Goal: Task Accomplishment & Management: Manage account settings

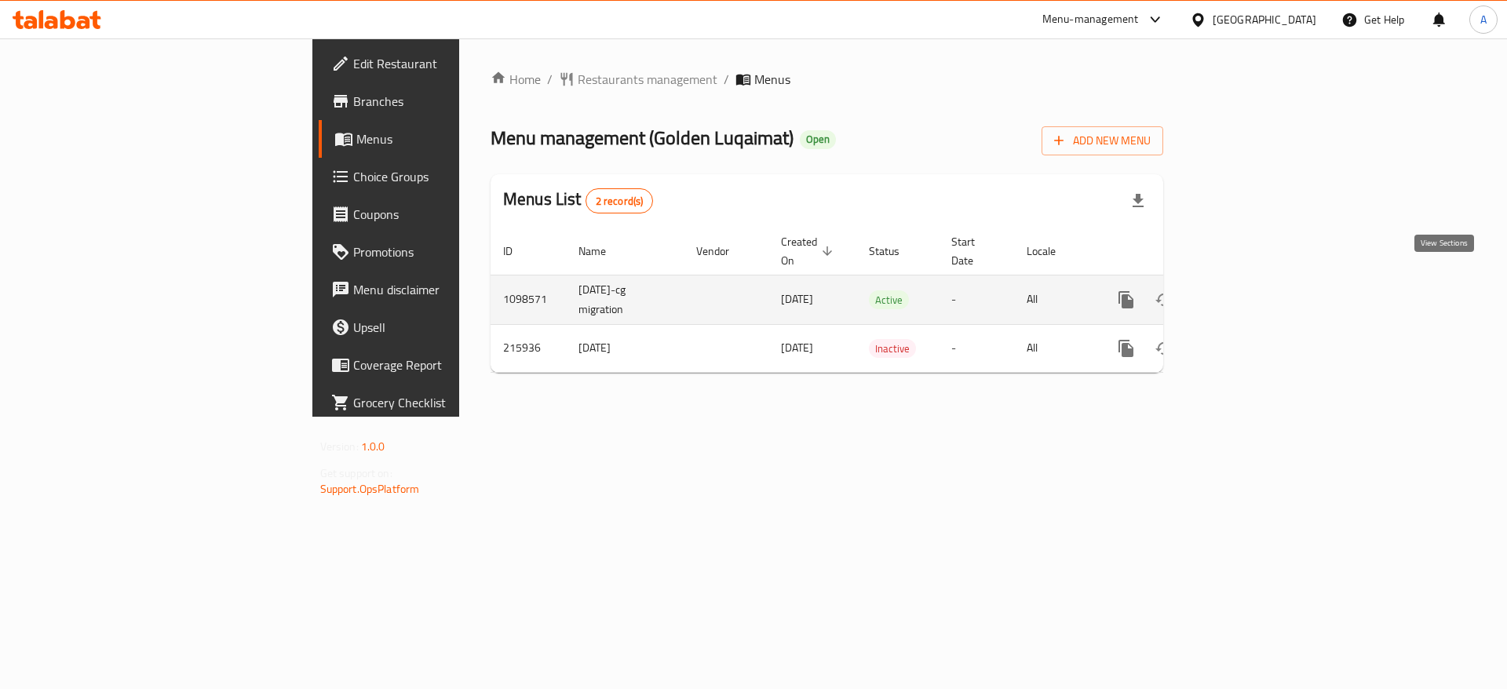
click at [1249, 290] on icon "enhanced table" at bounding box center [1239, 299] width 19 height 19
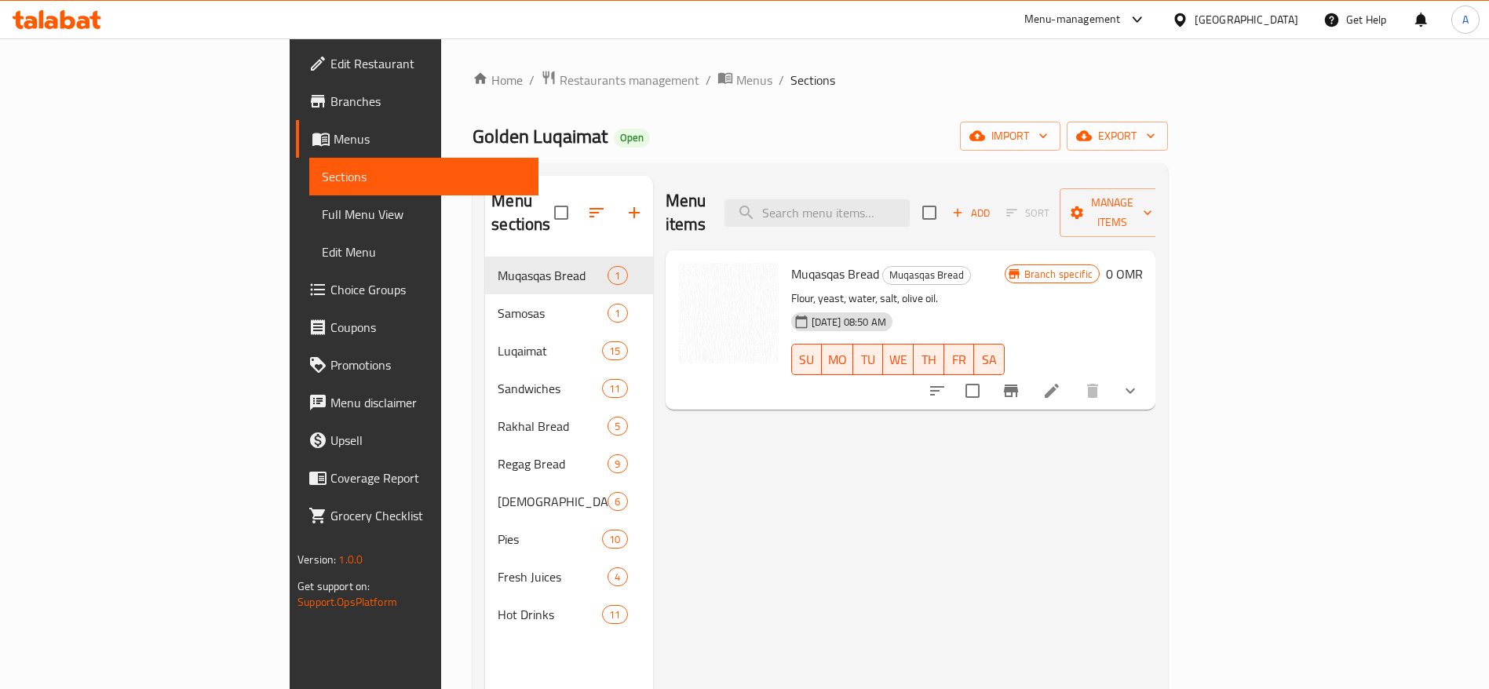
click at [322, 216] on span "Full Menu View" at bounding box center [424, 214] width 204 height 19
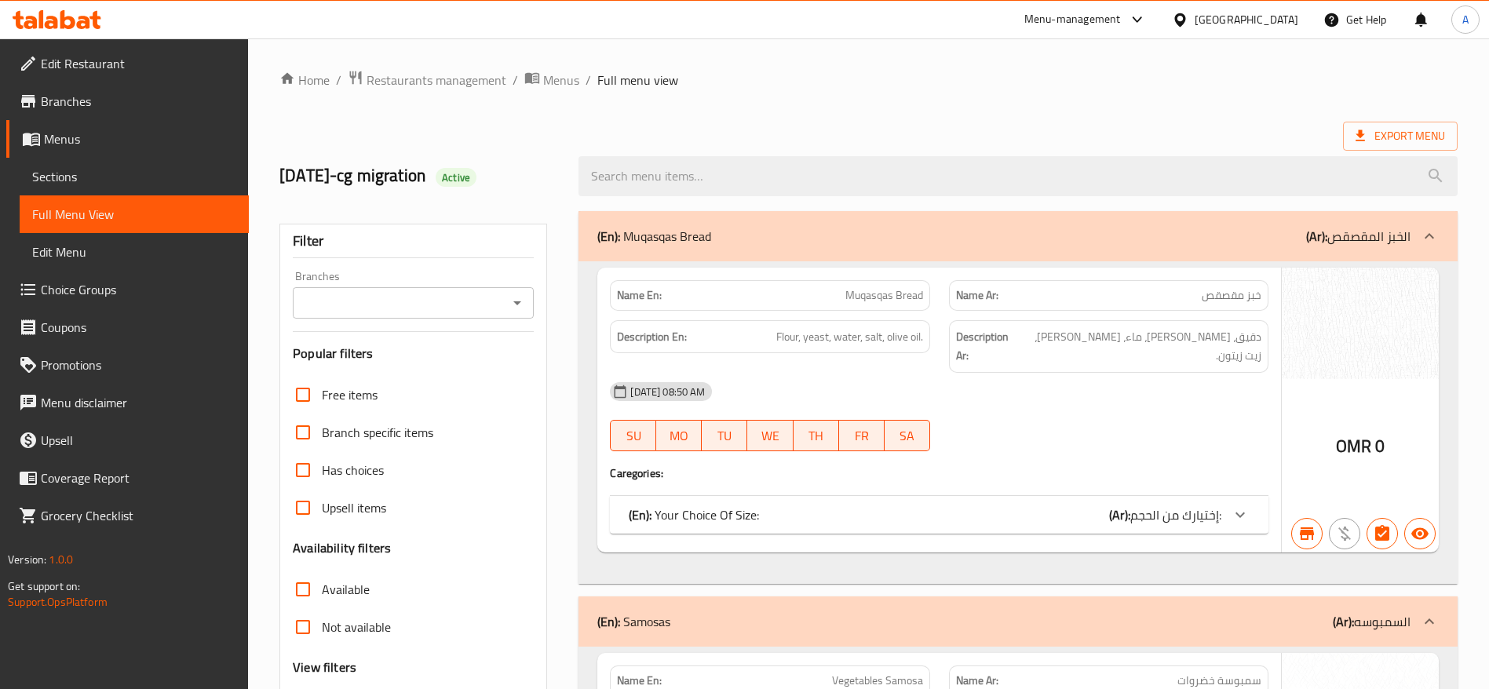
click at [1014, 70] on ol "Home / Restaurants management / Menus / Full menu view" at bounding box center [868, 80] width 1178 height 20
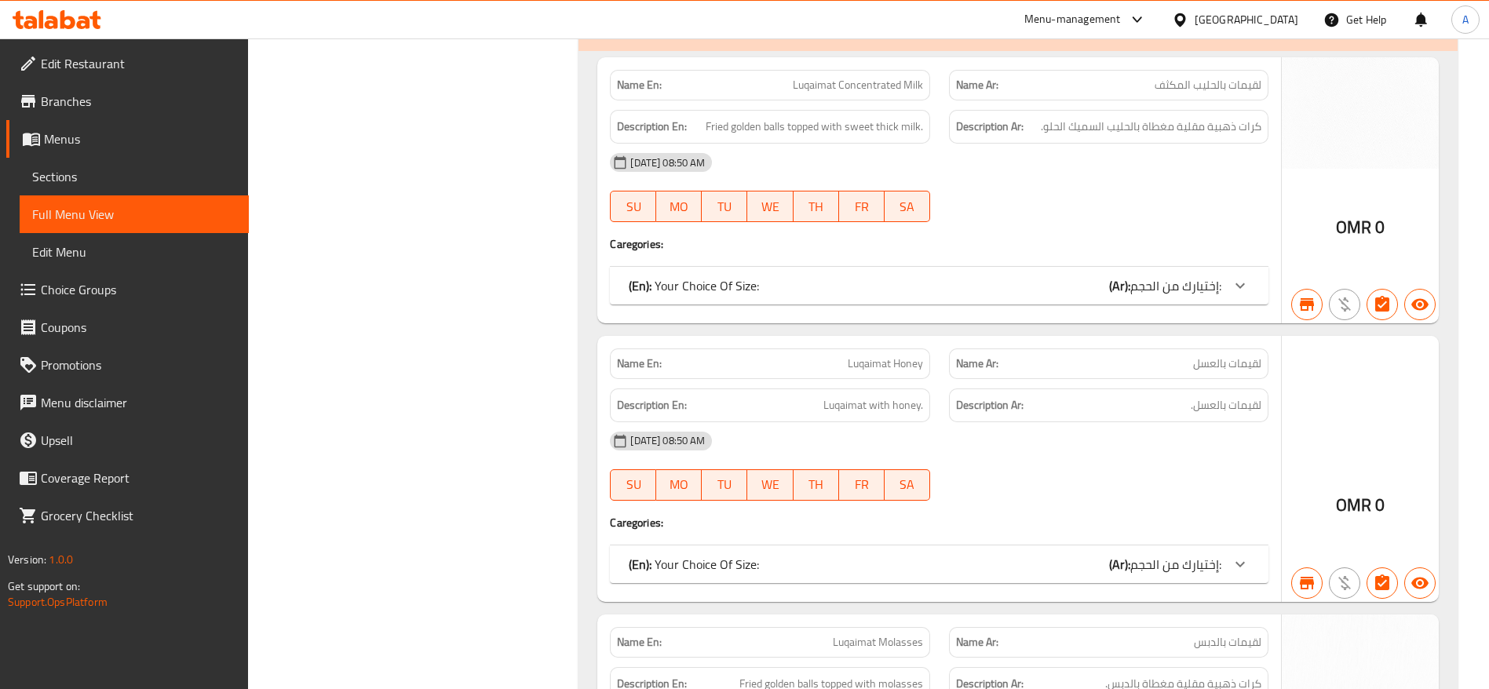
scroll to position [3584, 0]
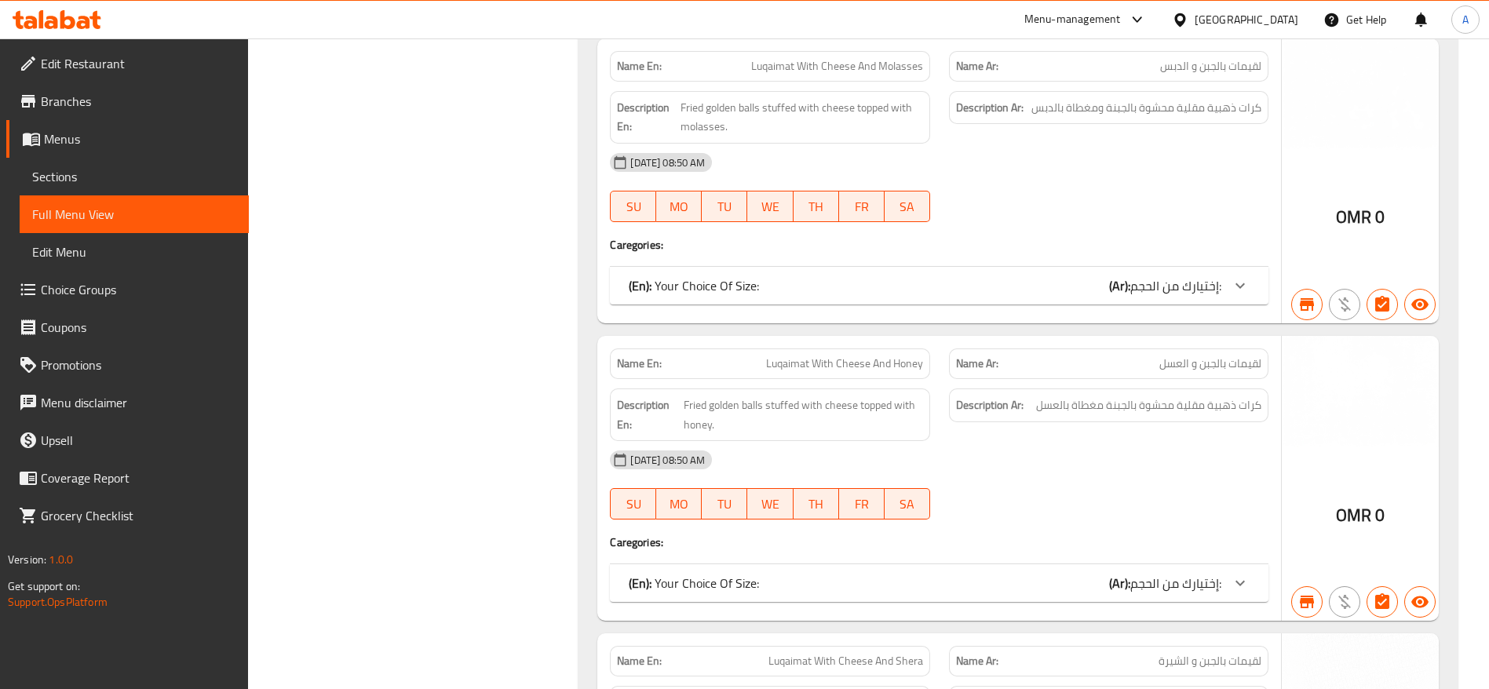
click at [1143, 444] on div "[DATE] 08:50 AM" at bounding box center [940, 460] width 678 height 38
click at [1187, 573] on span "إختيارك من الحجم:" at bounding box center [1176, 584] width 91 height 24
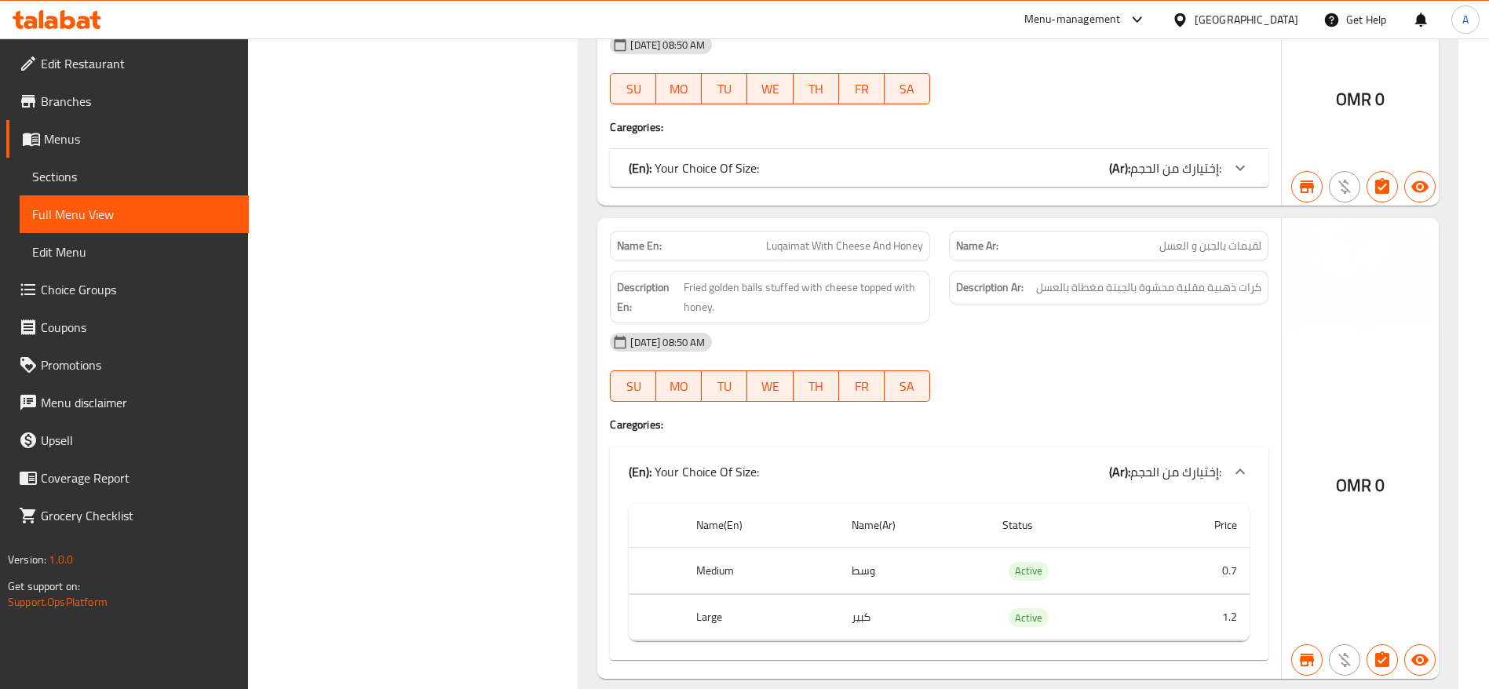
scroll to position [8765, 0]
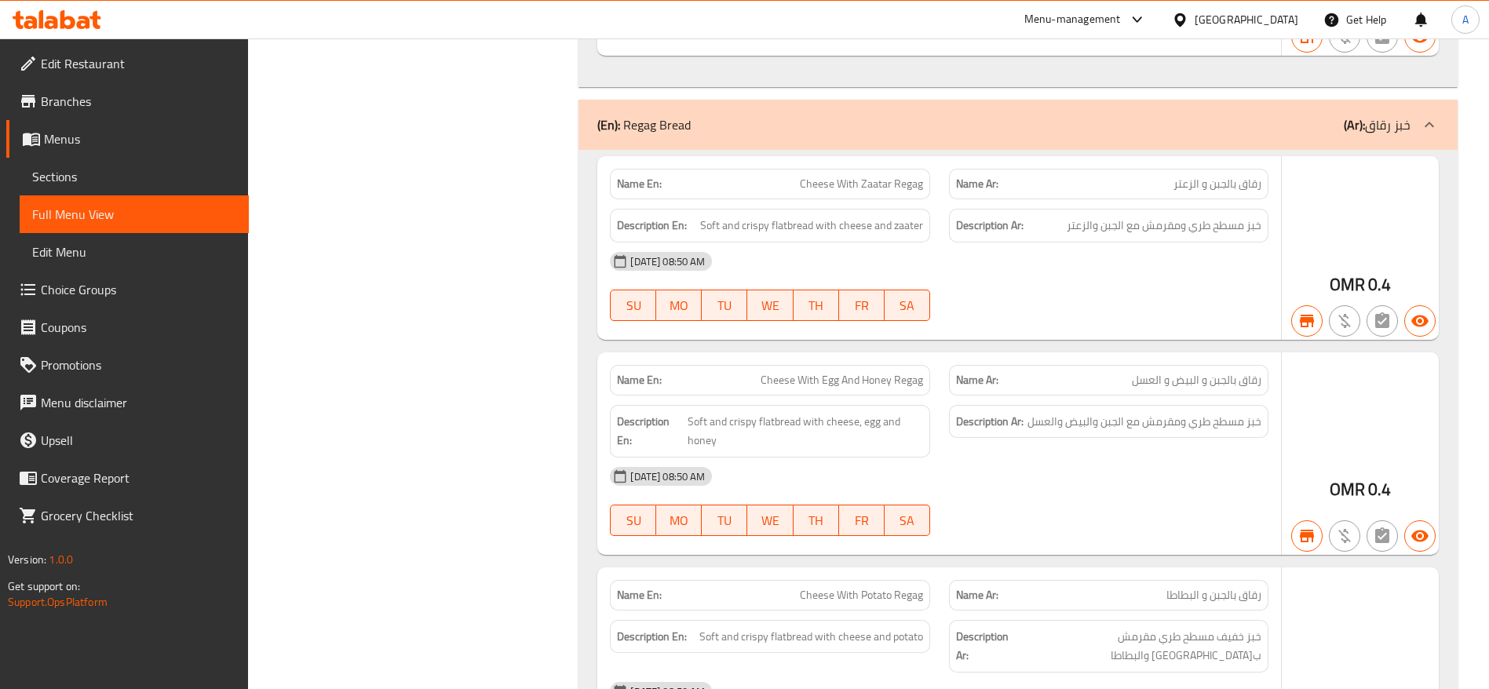
click at [1155, 472] on div "[DATE] 08:50 AM SU MO TU WE TH FR SA" at bounding box center [940, 502] width 678 height 88
click at [911, 372] on span "Cheese With Egg And Honey Regag" at bounding box center [842, 380] width 163 height 16
click at [908, 372] on span "Cheese With Egg And Honey Regag" at bounding box center [842, 380] width 163 height 16
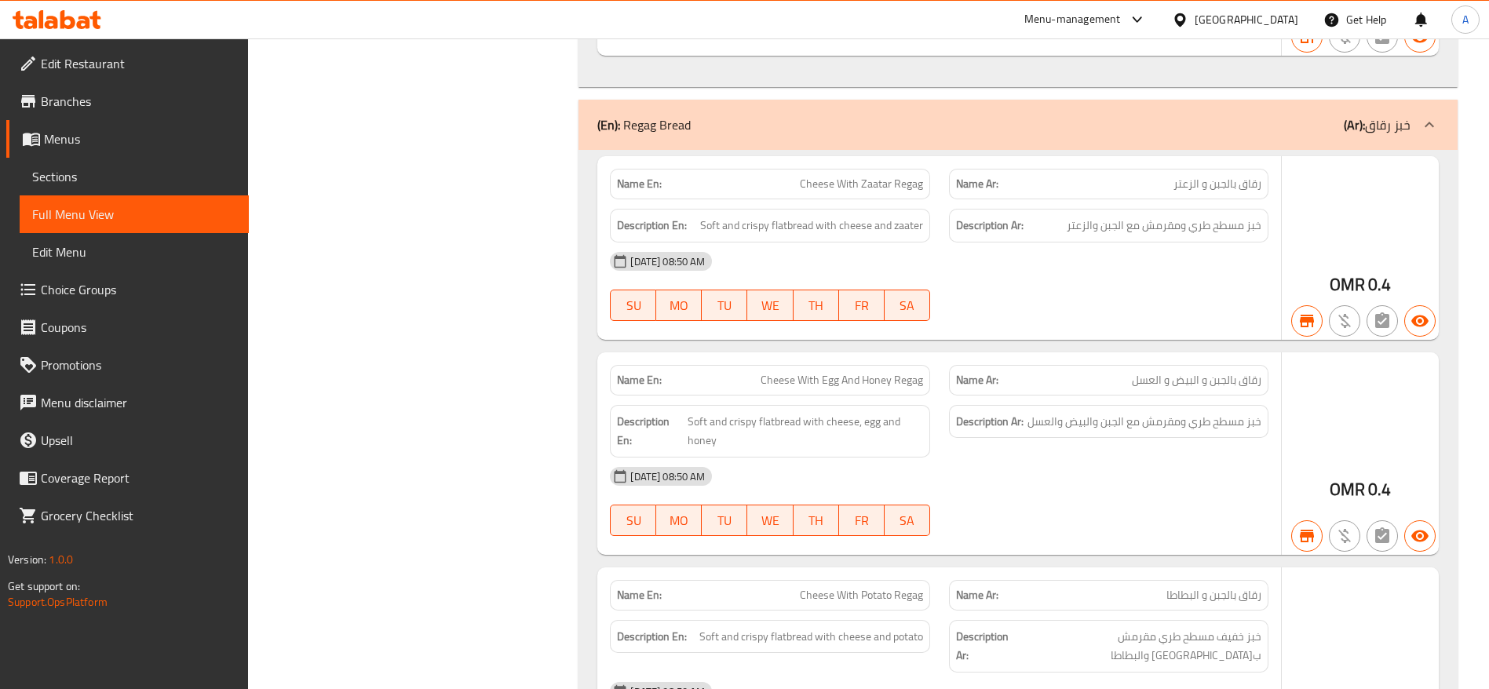
click at [785, 372] on span "Cheese With Egg And Honey Regag" at bounding box center [842, 380] width 163 height 16
drag, startPoint x: 785, startPoint y: 336, endPoint x: 916, endPoint y: 338, distance: 131.1
click at [916, 372] on span "Cheese With Egg And Honey Regag" at bounding box center [842, 380] width 163 height 16
copy span "Cheese With Egg And Honey Regag"
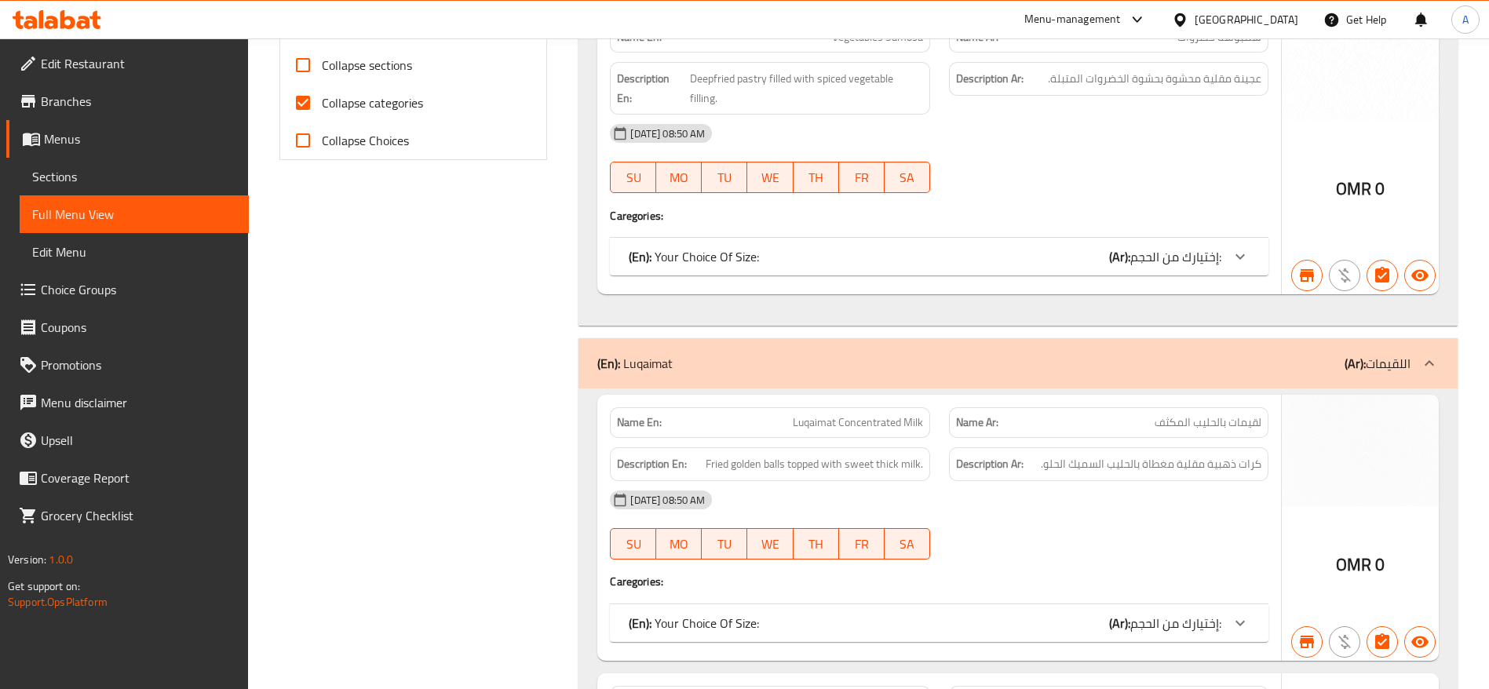
scroll to position [997, 0]
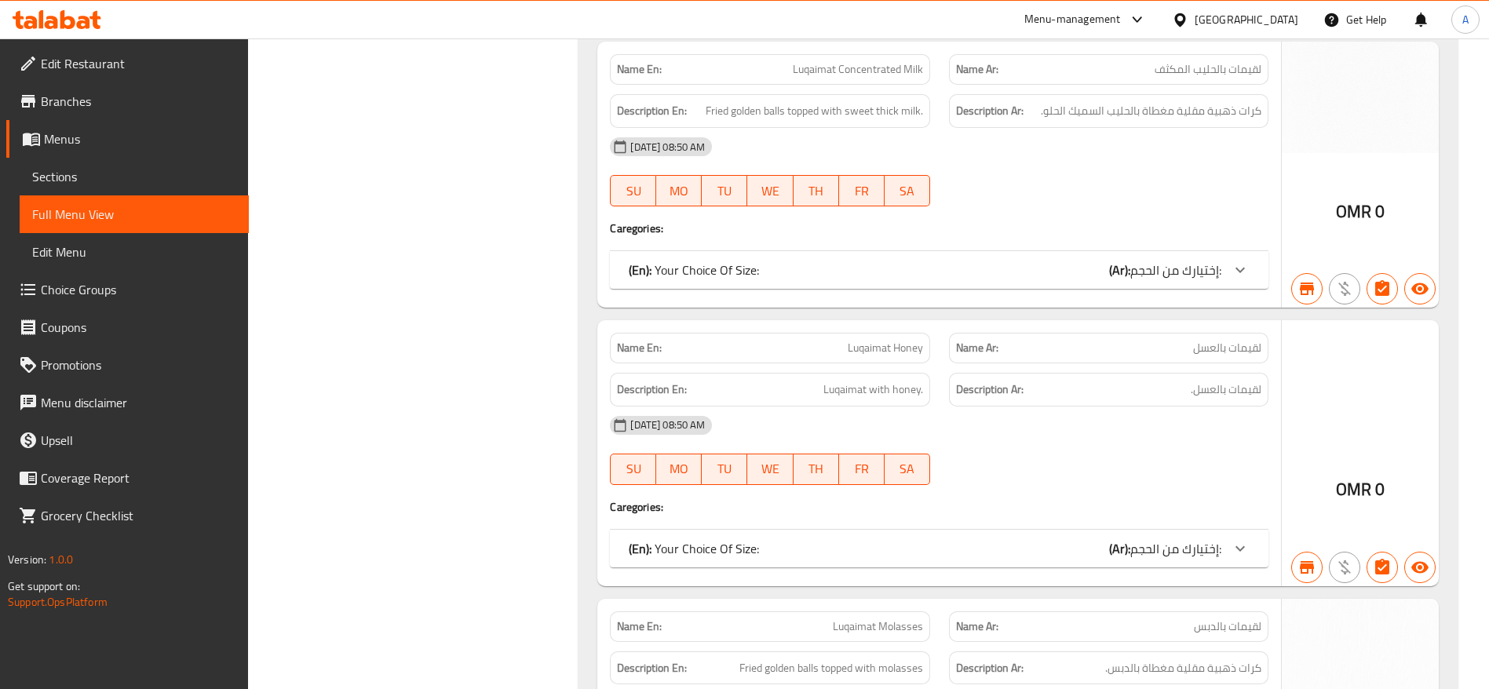
click at [1039, 476] on div at bounding box center [1109, 485] width 338 height 19
click at [1215, 542] on div "(En): Your Choice Of Size: (Ar): إختيارك من الحجم:" at bounding box center [939, 549] width 659 height 38
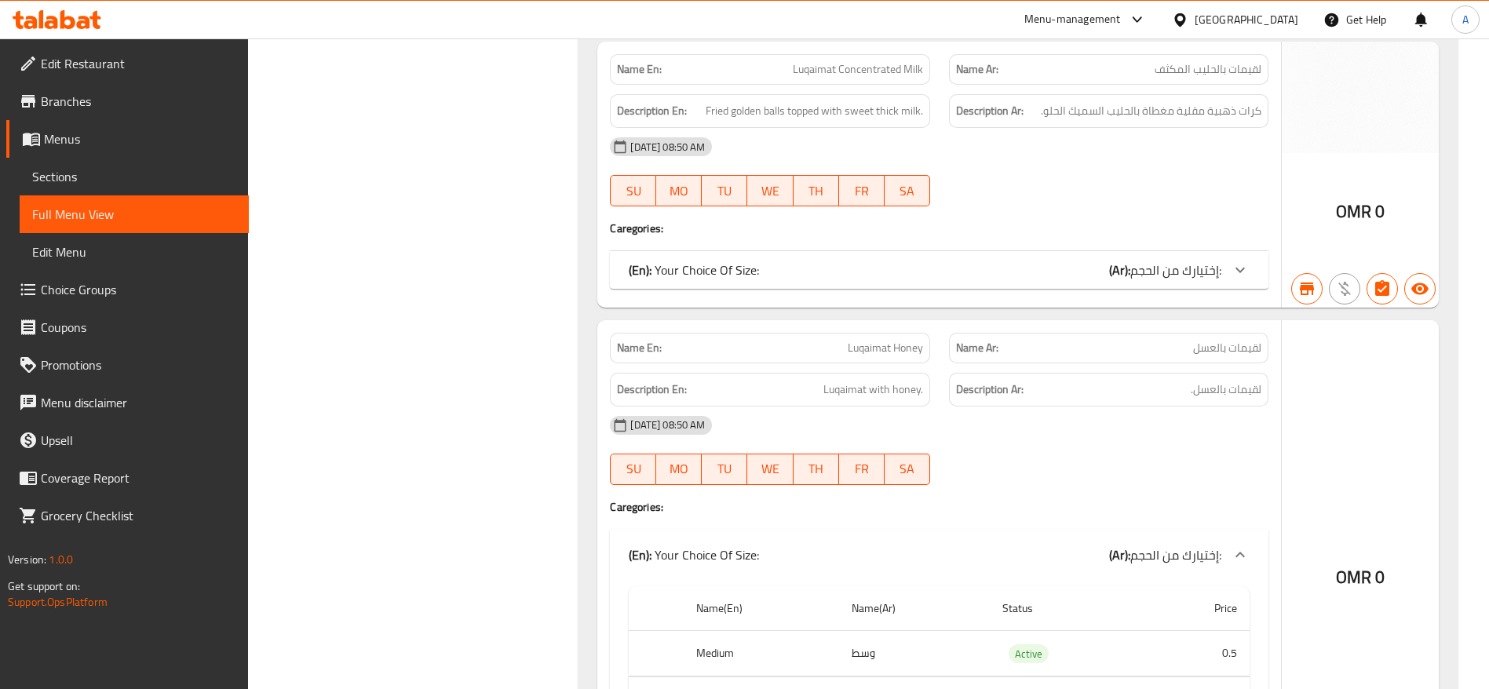
scroll to position [1350, 0]
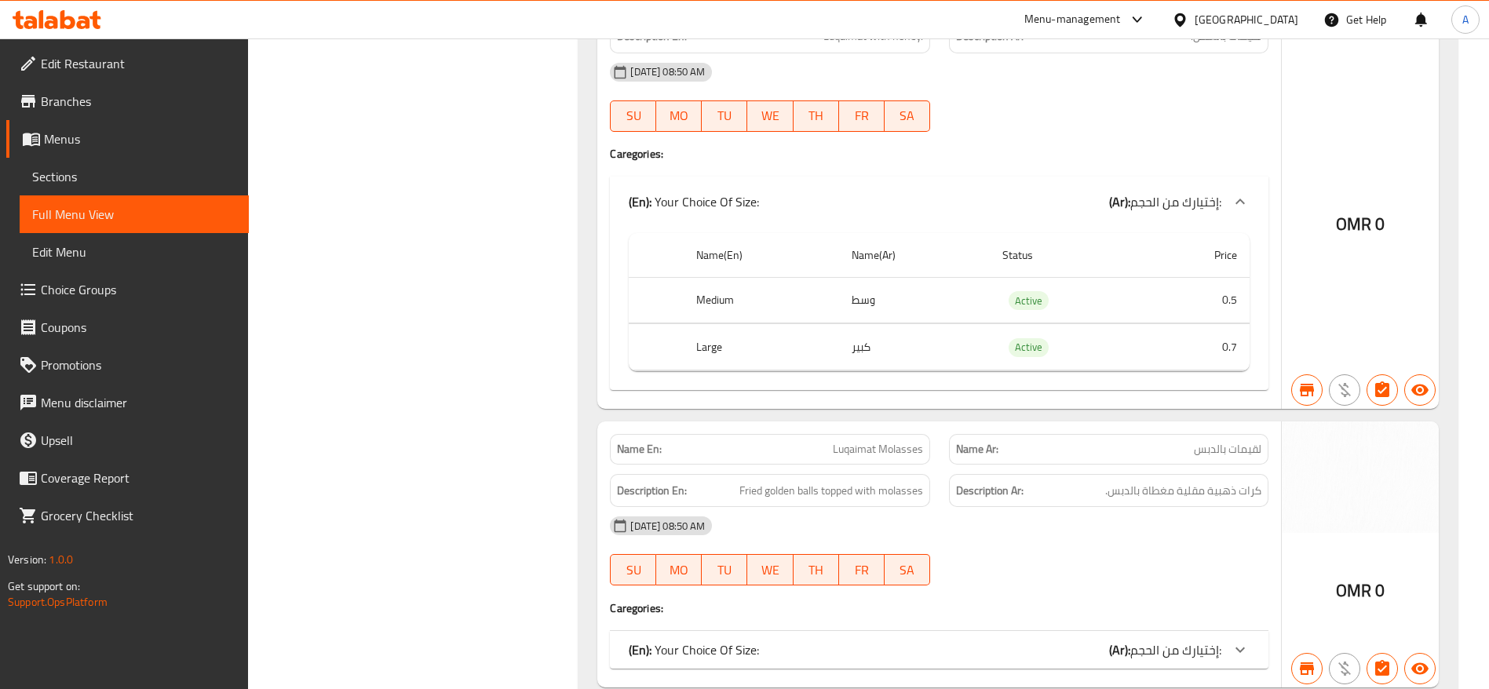
click at [1187, 297] on td "0.5" at bounding box center [1197, 300] width 104 height 46
click at [1197, 356] on div "Name(En) Name(Ar) Status Price Medium وسط Active 0.5 Large كبير Active 0.7" at bounding box center [939, 308] width 659 height 163
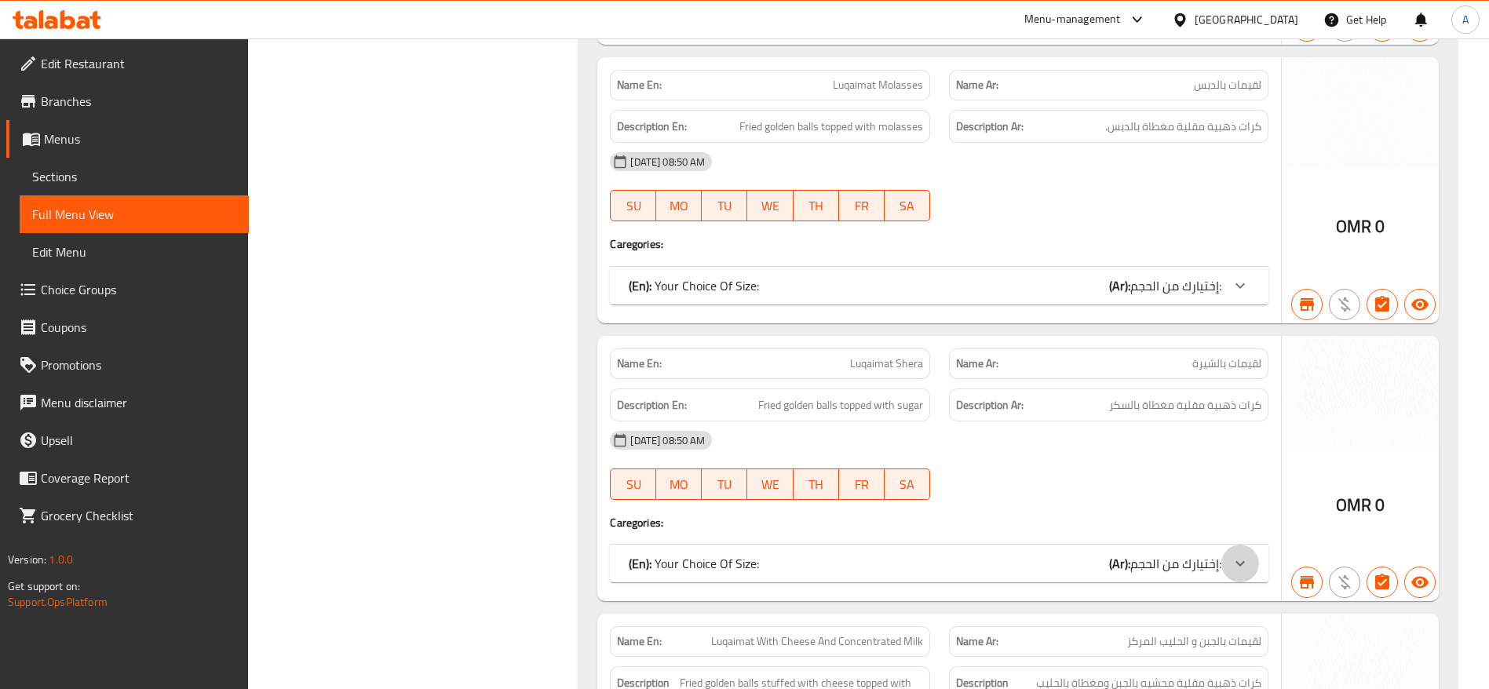
click at [1228, 545] on div at bounding box center [1241, 564] width 38 height 38
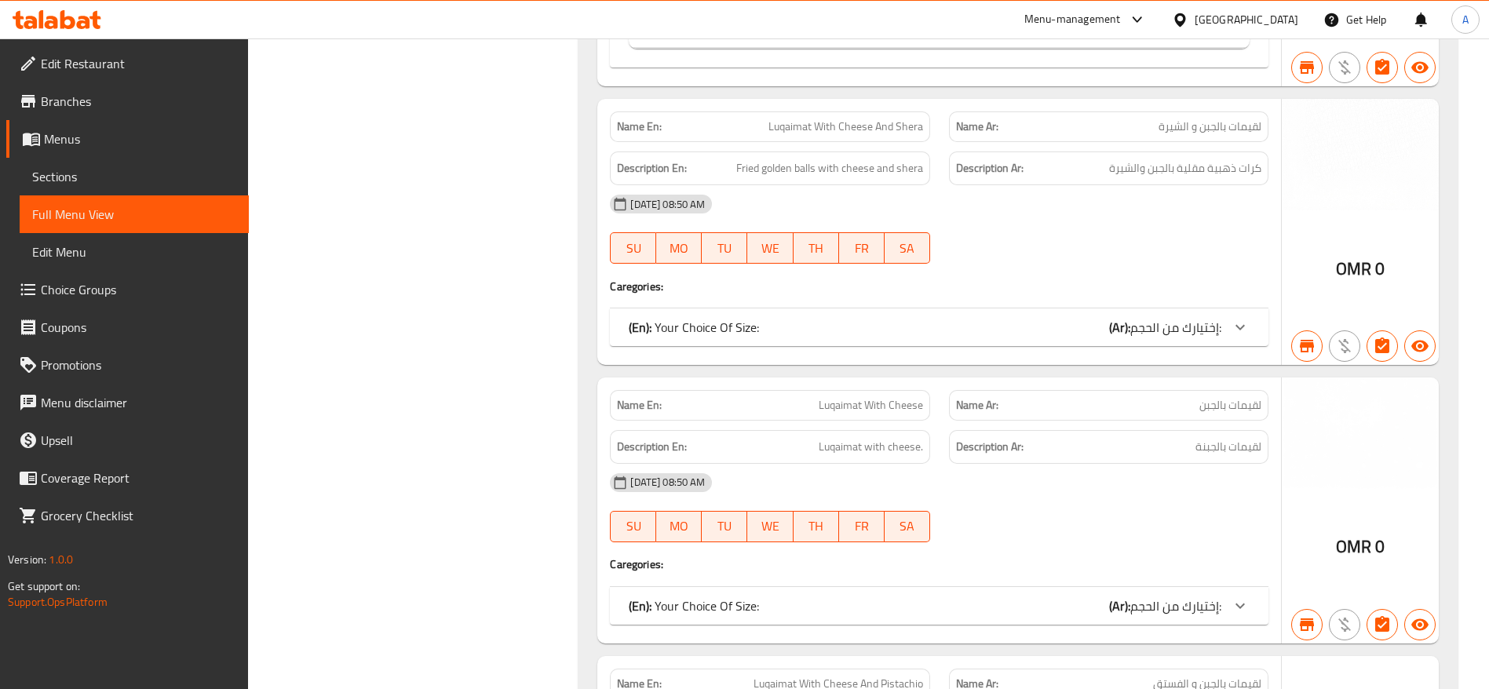
scroll to position [4647, 0]
click at [1223, 586] on div at bounding box center [1241, 605] width 38 height 38
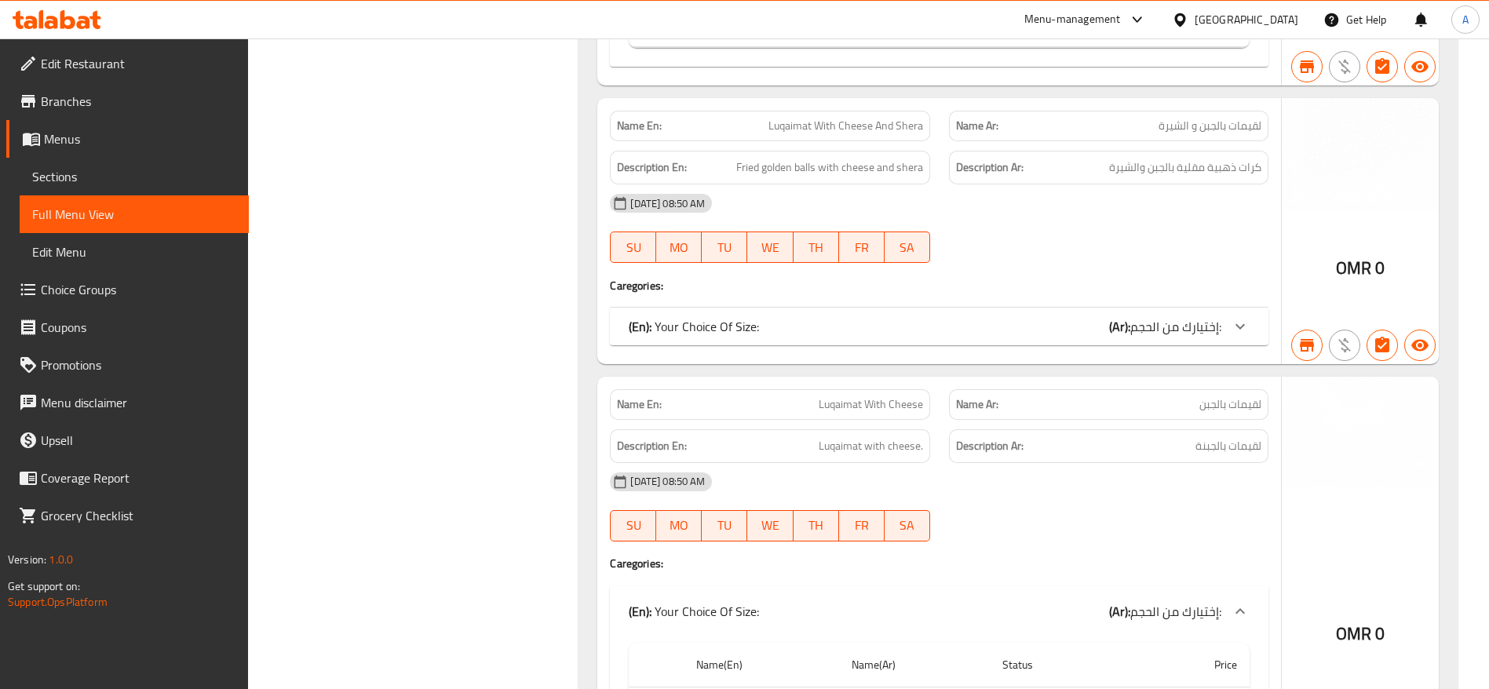
click at [1194, 532] on div at bounding box center [1109, 541] width 338 height 19
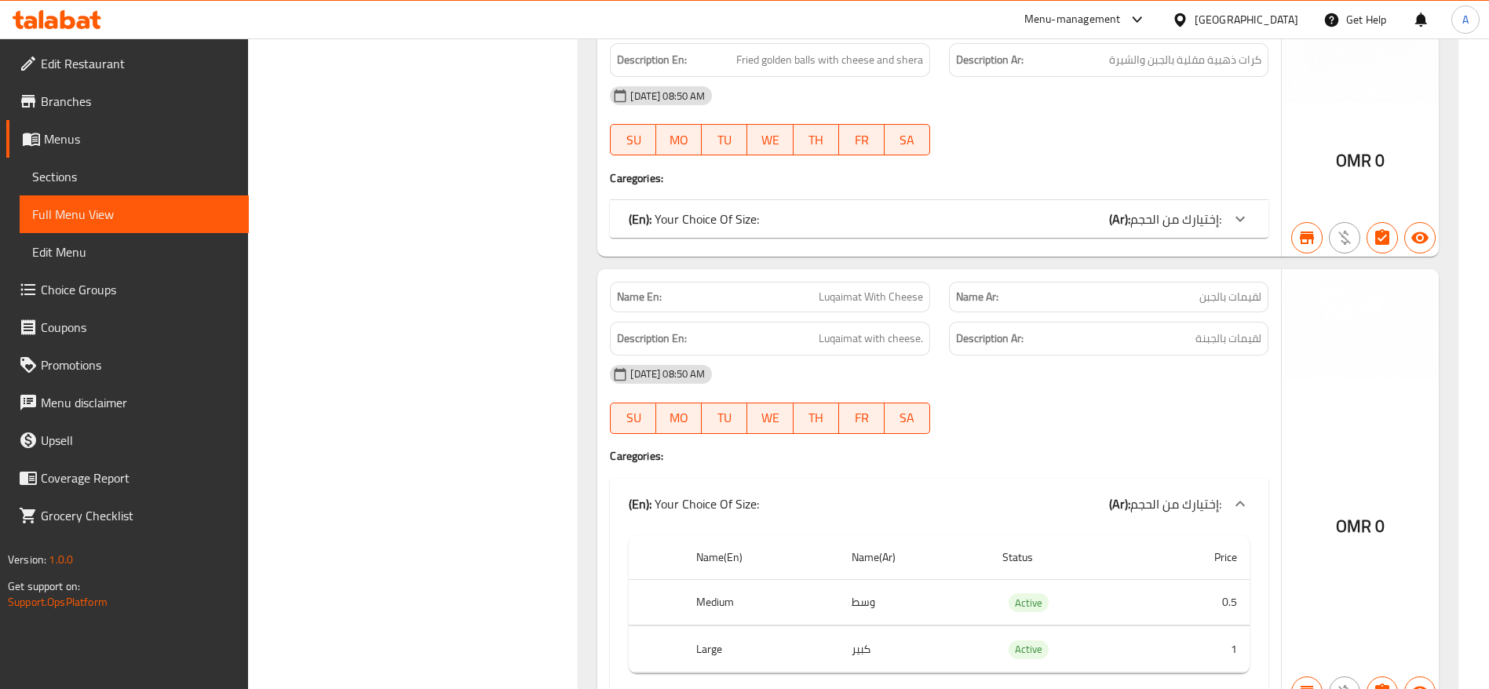
scroll to position [5142, 0]
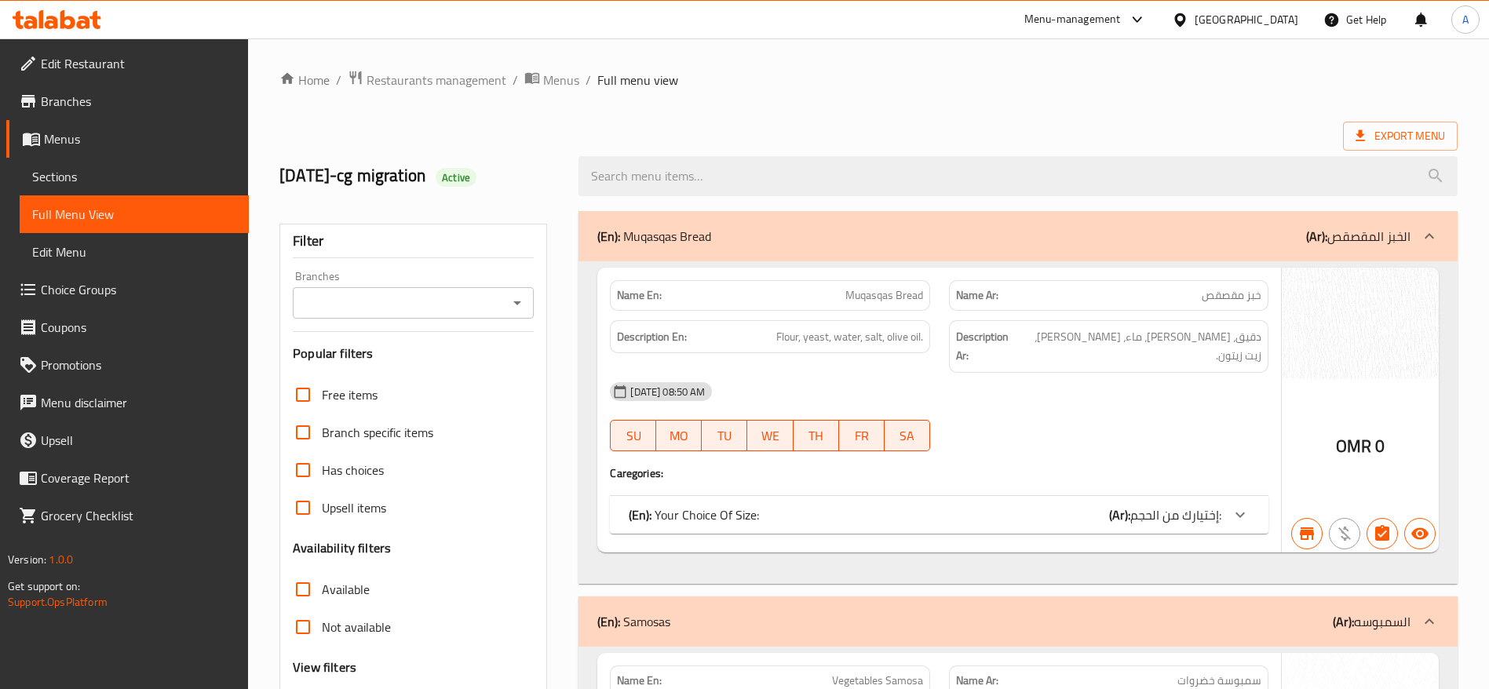
click at [1177, 532] on div "Name En: Muqasqas Bread Name Ar: خبز مقصقص Description En: Flour, yeast, water,…" at bounding box center [939, 410] width 684 height 285
click at [1193, 503] on span "إختيارك من الحجم:" at bounding box center [1176, 515] width 91 height 24
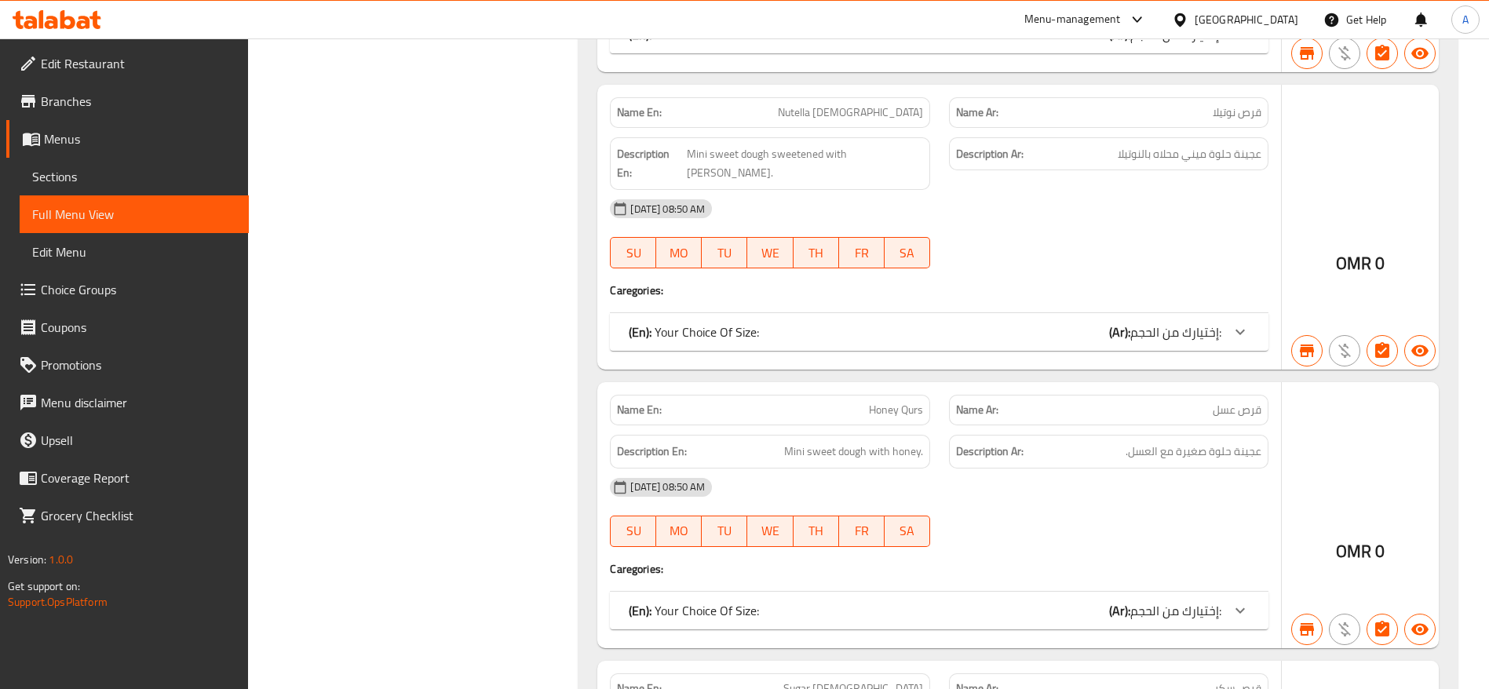
scroll to position [12053, 0]
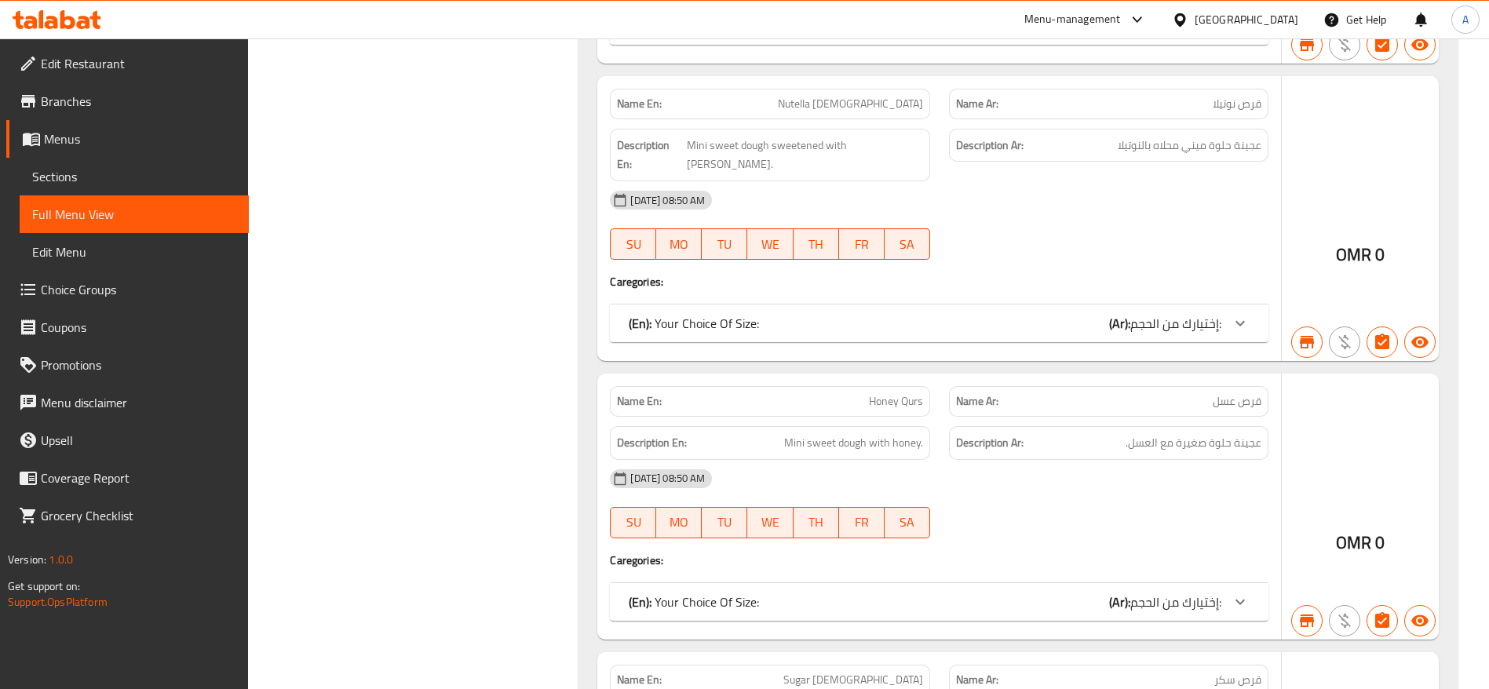
click at [1127, 590] on b "(Ar):" at bounding box center [1119, 602] width 21 height 24
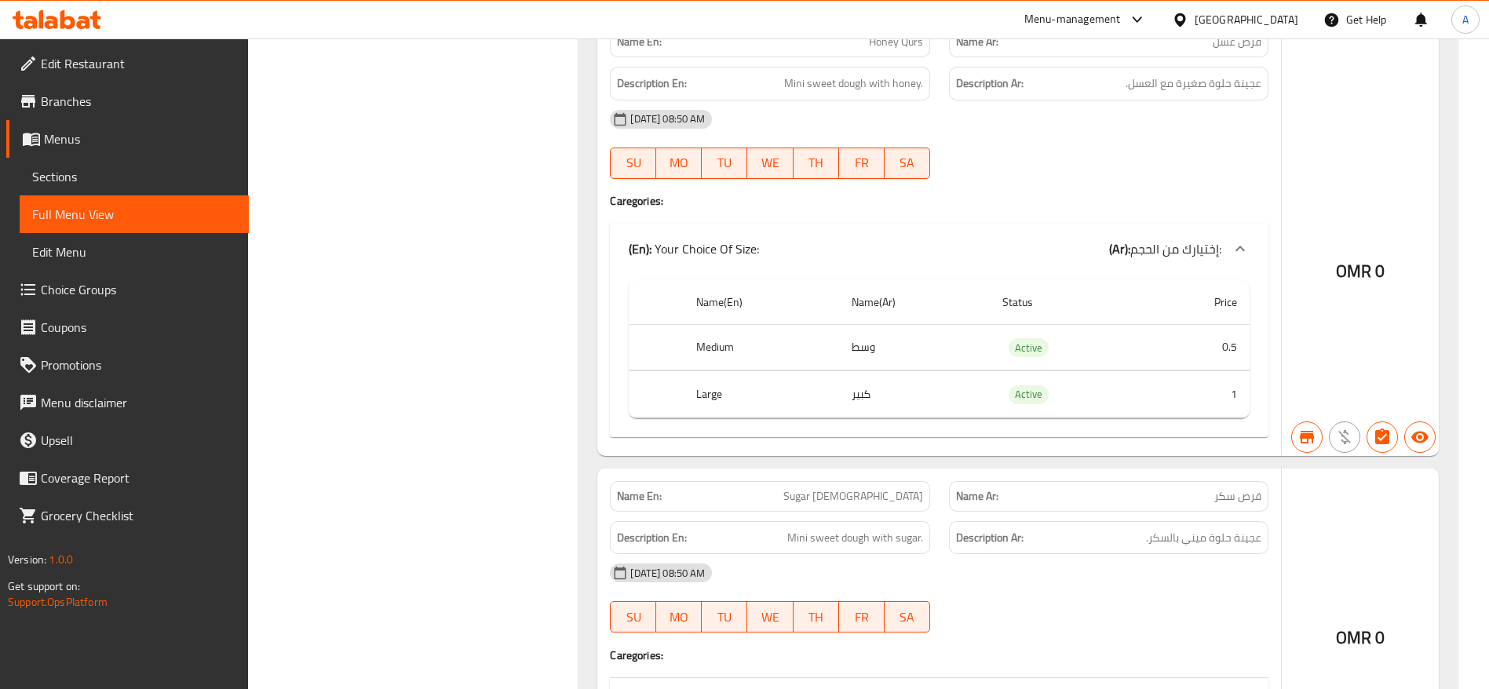
scroll to position [12415, 0]
click at [1153, 683] on span "إختيارك من الحجم:" at bounding box center [1176, 695] width 91 height 24
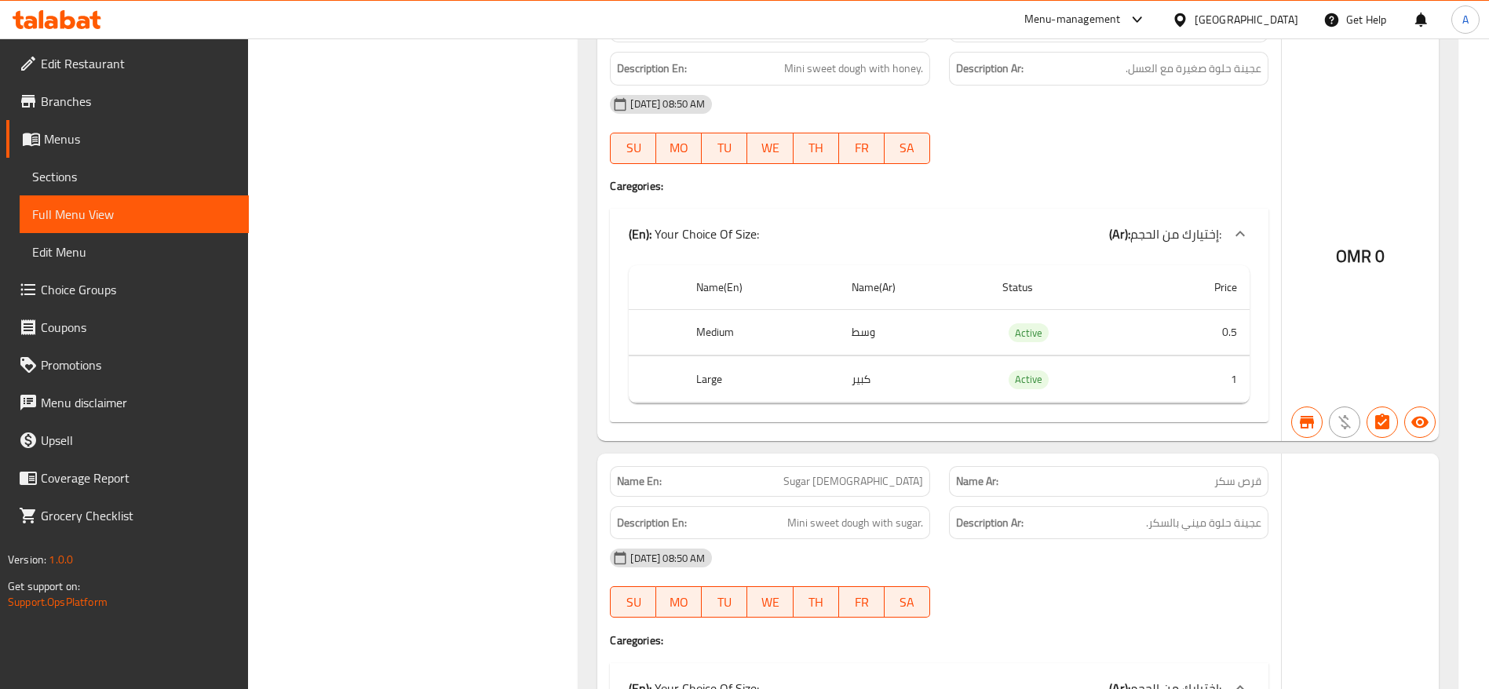
scroll to position [12427, 0]
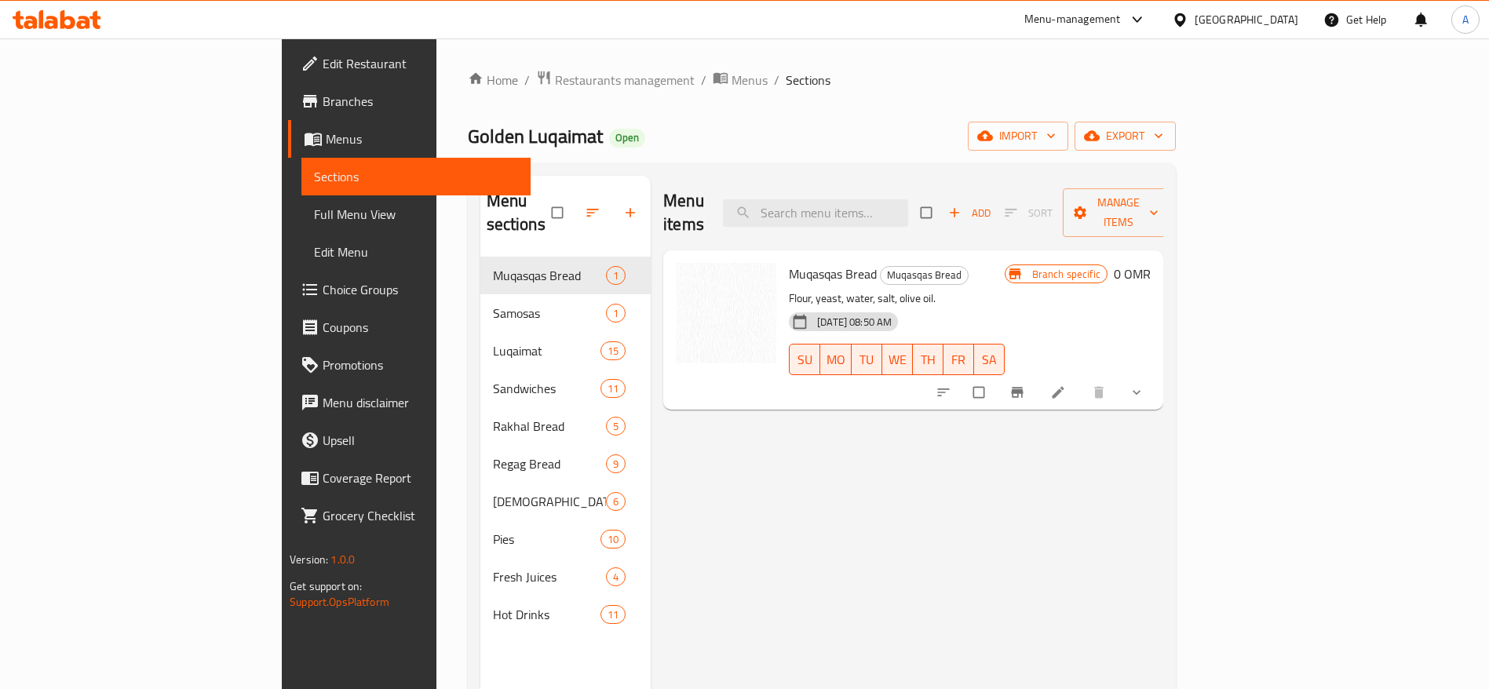
drag, startPoint x: 366, startPoint y: 656, endPoint x: 374, endPoint y: 632, distance: 25.6
click at [480, 658] on div "Menu sections Muqasqas Bread 1 Samosas 1 Luqaimat 15 Sandwiches 11 [PERSON_NAME…" at bounding box center [565, 520] width 171 height 689
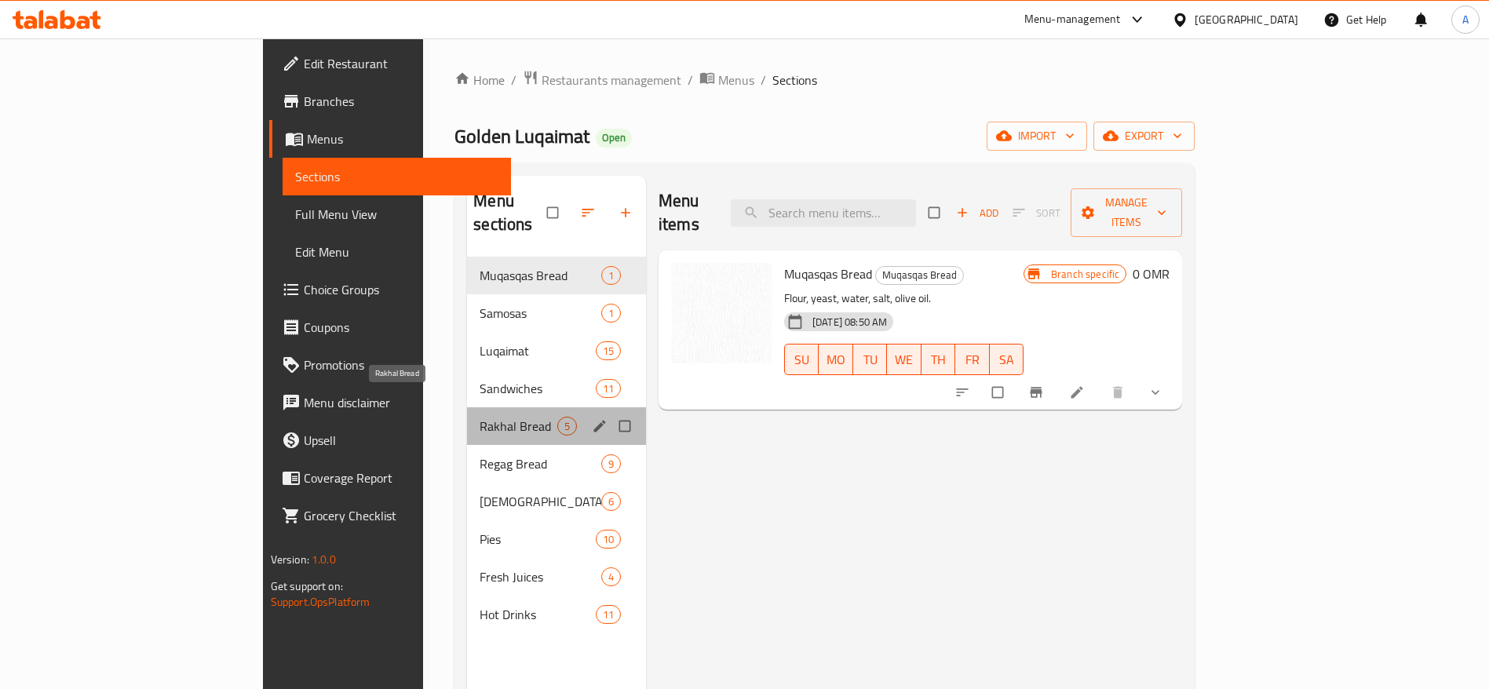
click at [480, 417] on span "Rakhal Bread" at bounding box center [519, 426] width 78 height 19
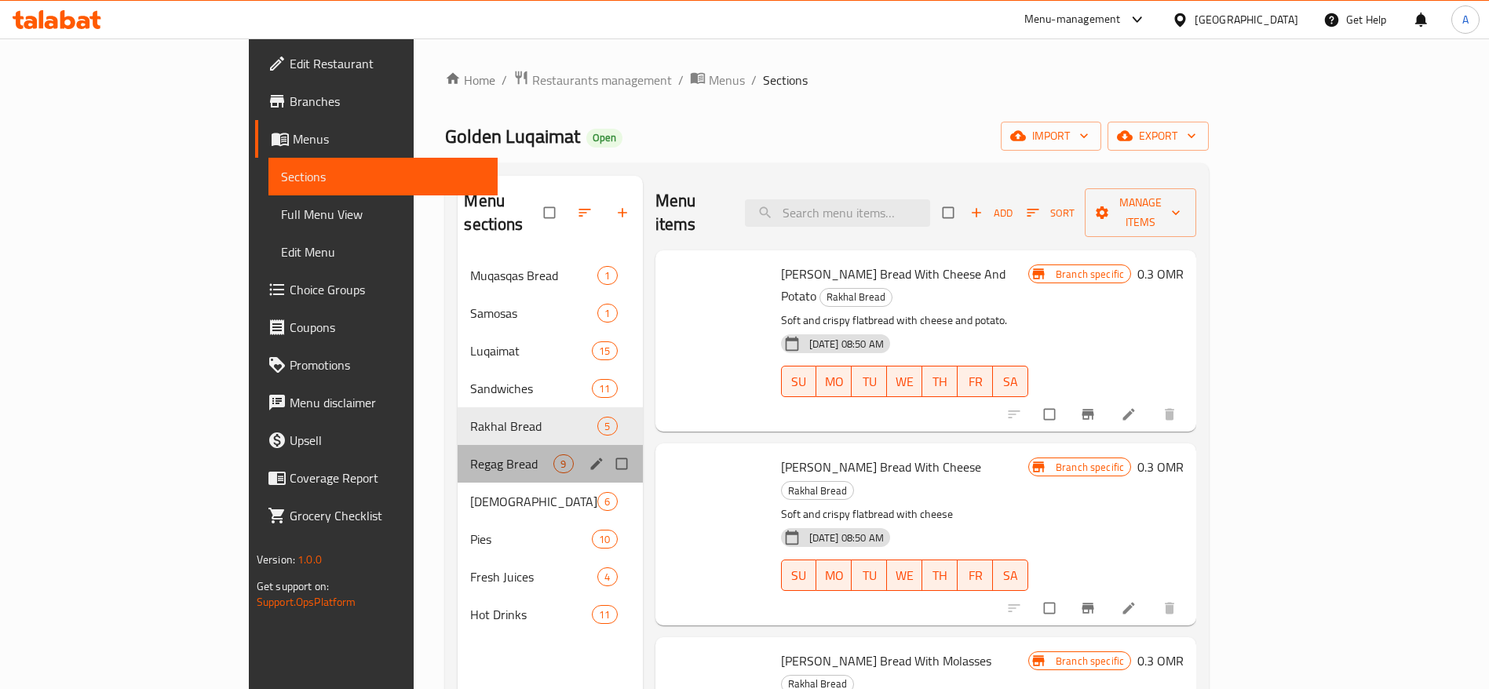
click at [458, 445] on div "Regag Bread 9" at bounding box center [550, 464] width 184 height 38
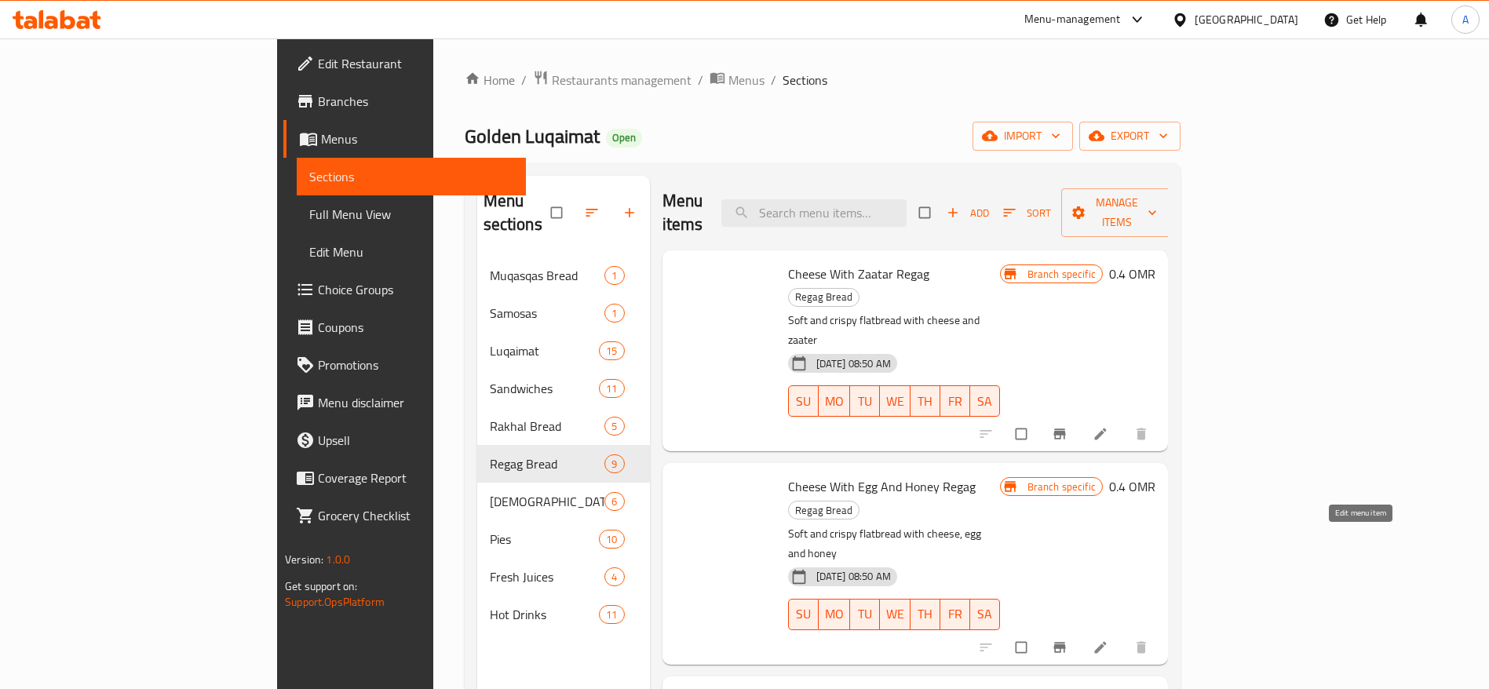
click at [1109, 640] on icon at bounding box center [1101, 648] width 16 height 16
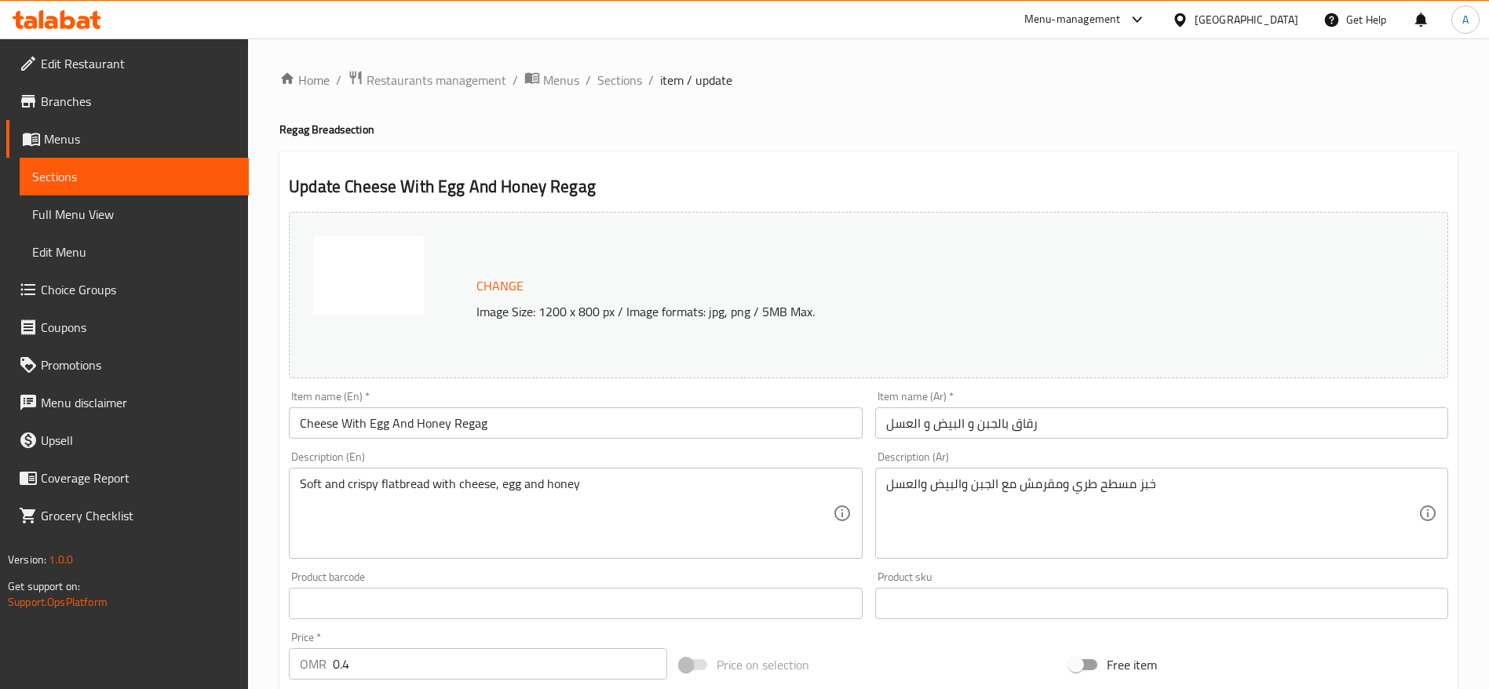
scroll to position [443, 0]
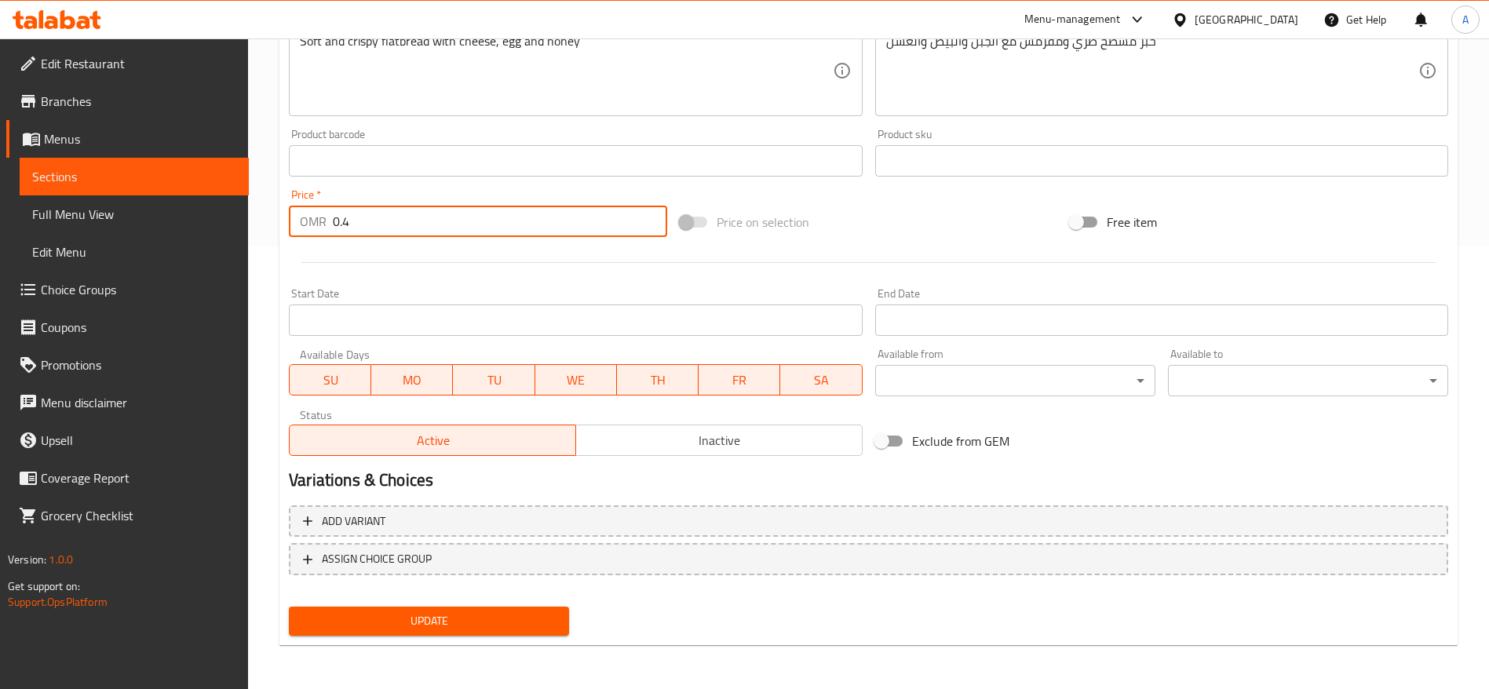
click at [462, 220] on input "0.4" at bounding box center [500, 221] width 334 height 31
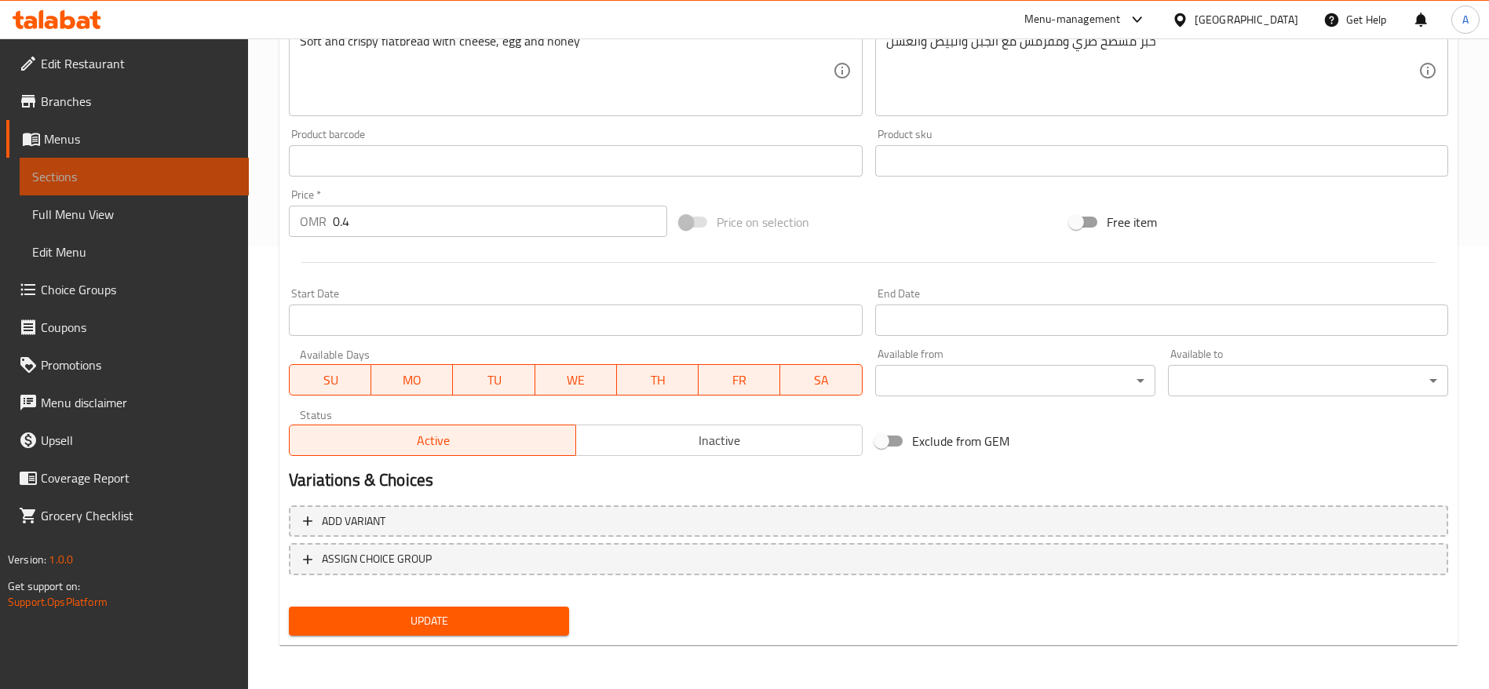
click at [46, 177] on span "Sections" at bounding box center [134, 176] width 204 height 19
